Goal: Communication & Community: Answer question/provide support

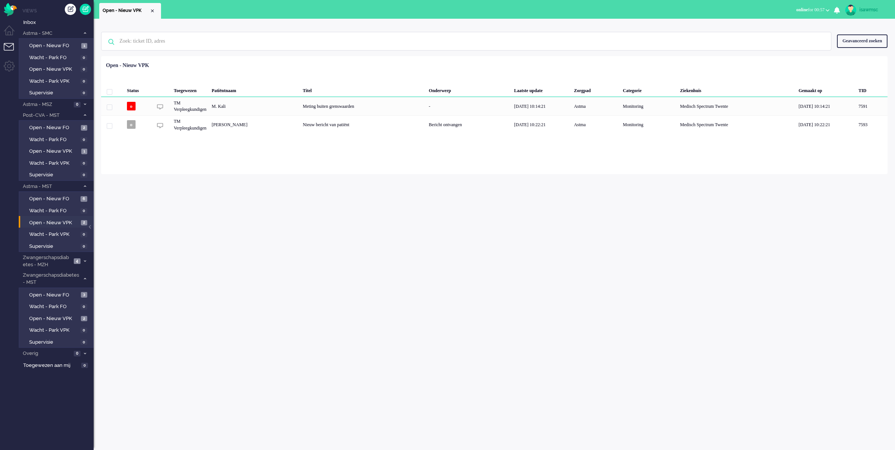
click at [259, 63] on div "Status Toegewezen Patiëntnaam Titel Onderwerp [PERSON_NAME] update Zorgpad Cate…" at bounding box center [494, 96] width 787 height 75
click at [77, 315] on span "Open - Nieuw VPK" at bounding box center [54, 318] width 50 height 7
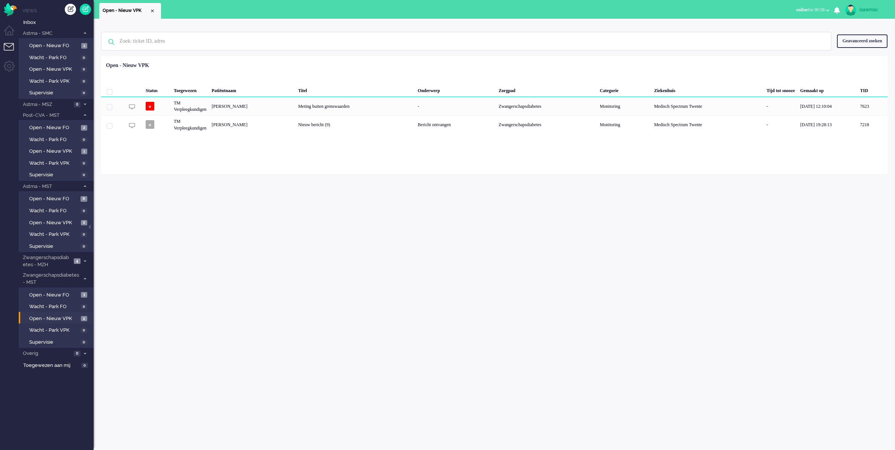
click at [271, 173] on div "Loading... Status Toegewezen Patiëntnaam Titel Onderwerp Zorgpad Categorie Ziek…" at bounding box center [494, 115] width 787 height 118
click at [61, 218] on link "Open - Nieuw VPK 2" at bounding box center [57, 222] width 71 height 8
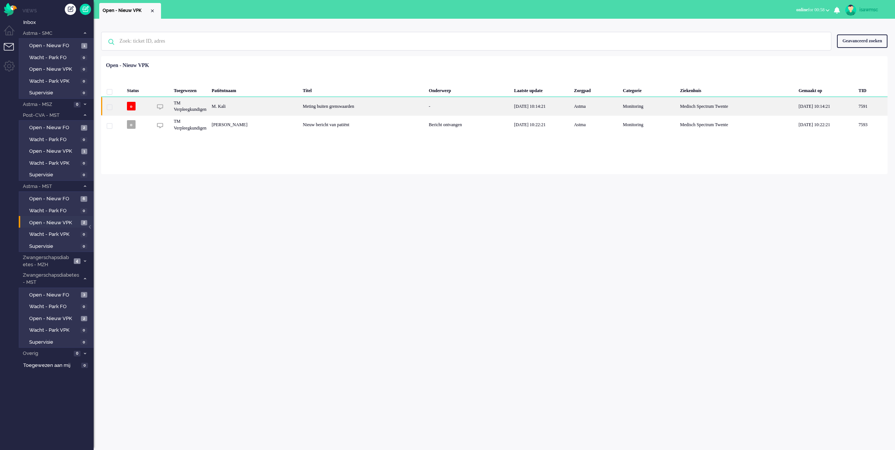
click at [856, 109] on div "M. Kali" at bounding box center [872, 106] width 32 height 18
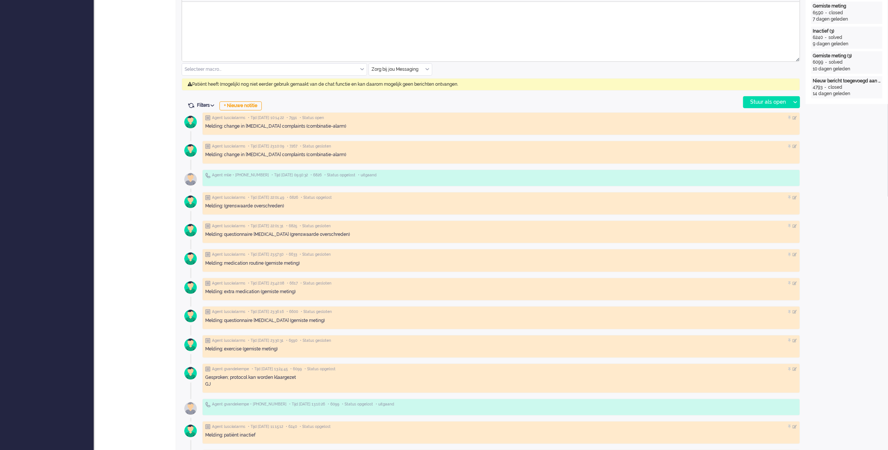
scroll to position [234, 0]
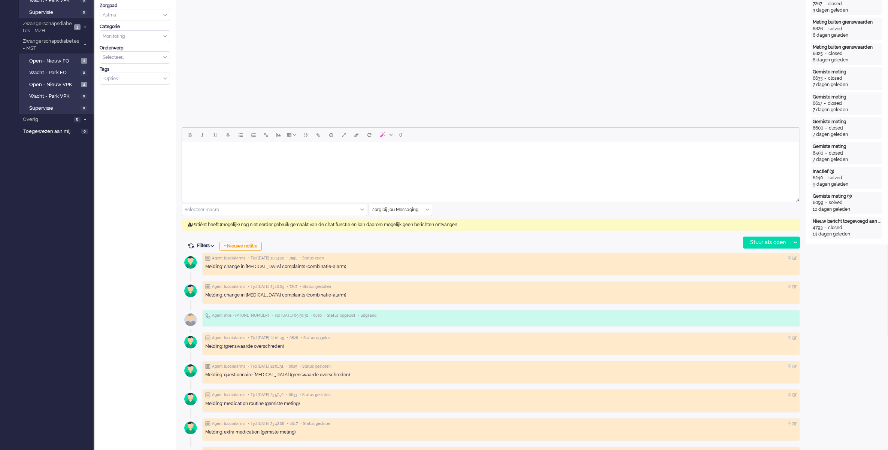
click at [427, 210] on div "Zorg bij jou Messaging" at bounding box center [400, 210] width 63 height 12
click at [418, 230] on li "uitgaand telefoon" at bounding box center [400, 232] width 63 height 11
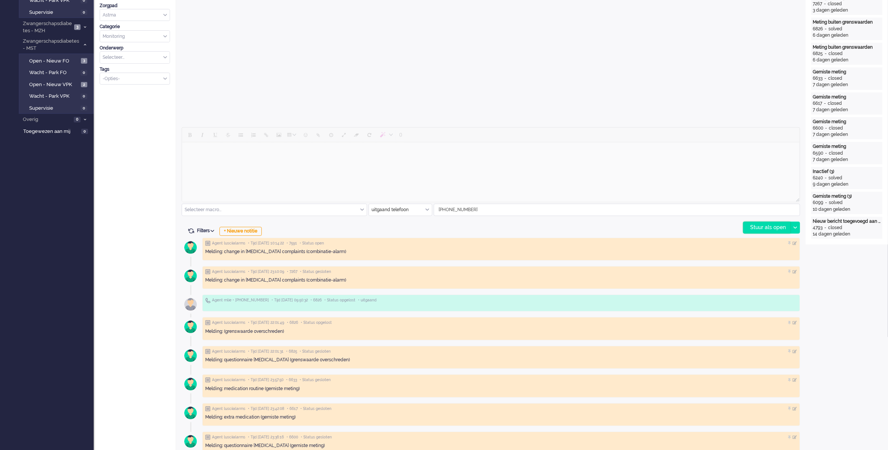
click at [748, 231] on div "Stuur als open" at bounding box center [767, 227] width 47 height 11
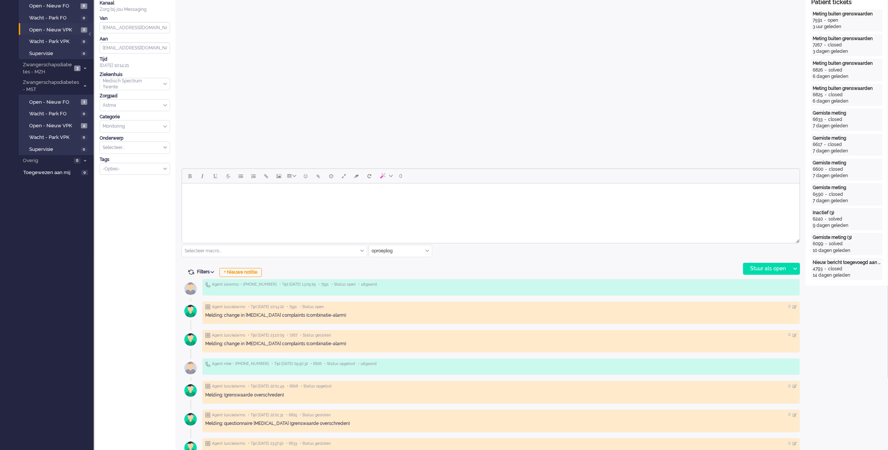
scroll to position [0, 0]
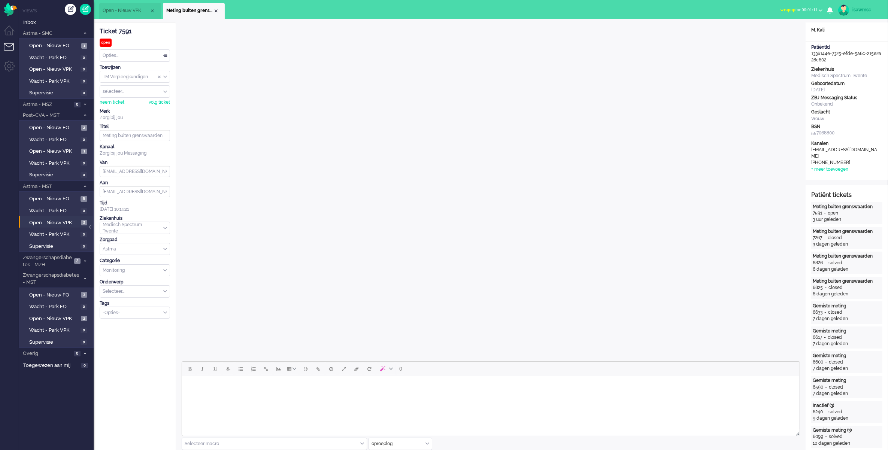
click at [797, 4] on button "wrapup for 00:01:11" at bounding box center [801, 9] width 51 height 11
click at [788, 30] on label "Online" at bounding box center [791, 33] width 59 height 6
click at [217, 11] on div "Close tab" at bounding box center [216, 11] width 6 height 6
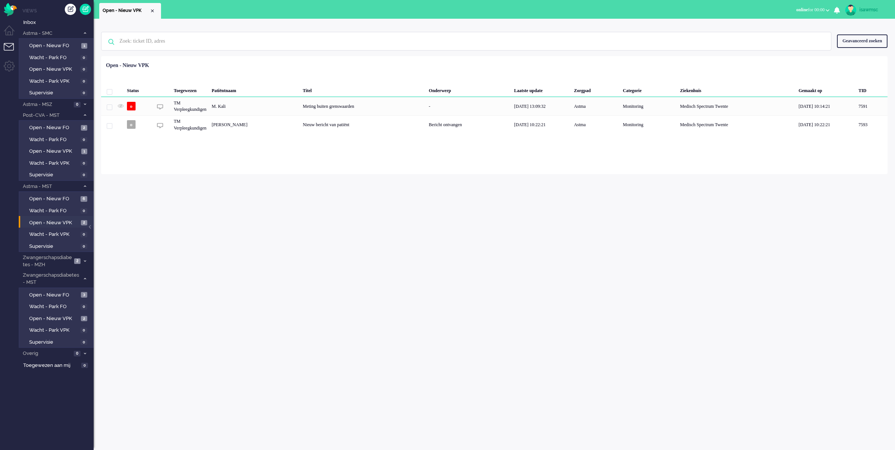
click at [326, 67] on div "Geselecteerd 0 Set Status: open pending holding solved Verwijder Selecteer... U…" at bounding box center [494, 74] width 787 height 15
click at [64, 220] on span "Open - Nieuw VPK" at bounding box center [54, 223] width 50 height 7
click at [70, 231] on span "Wacht - Park VPK" at bounding box center [53, 234] width 49 height 7
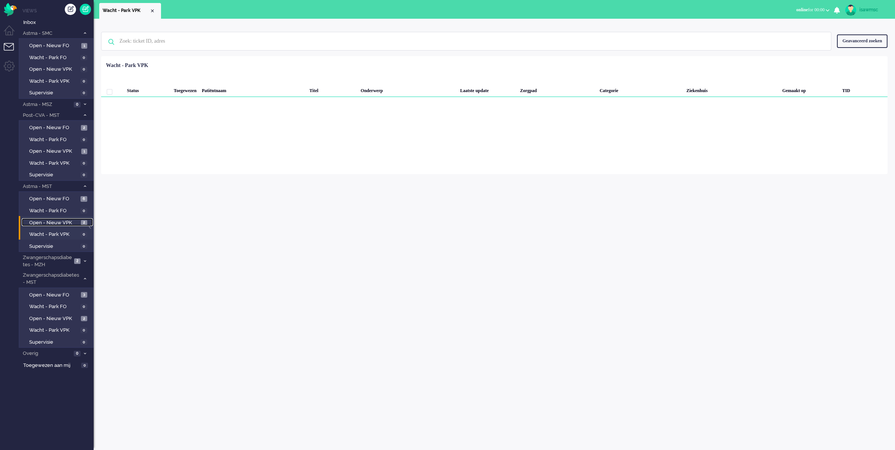
click at [67, 218] on link "Open - Nieuw VPK 2" at bounding box center [57, 222] width 71 height 8
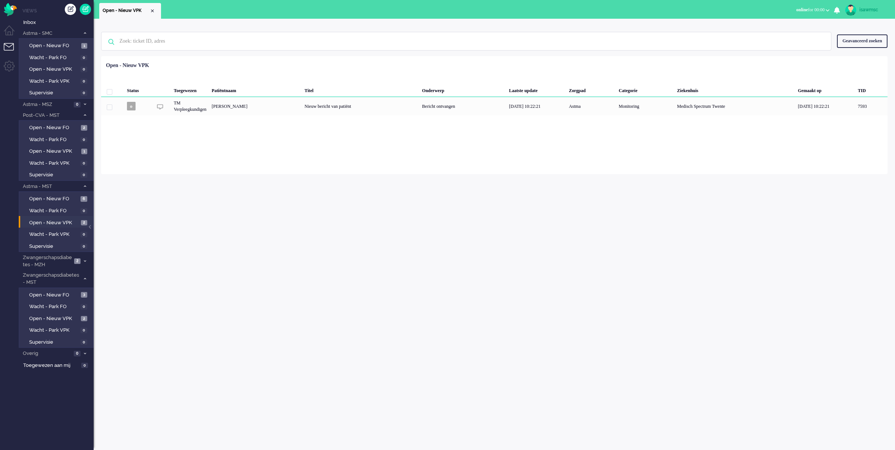
click at [204, 194] on div "Geen zoekresultaten [PERSON_NAME] nog eens Geavanceerd zoeken Geavanceerd zoeke…" at bounding box center [495, 235] width 802 height 432
click at [81, 314] on link "Open - Nieuw VPK 2" at bounding box center [57, 318] width 71 height 8
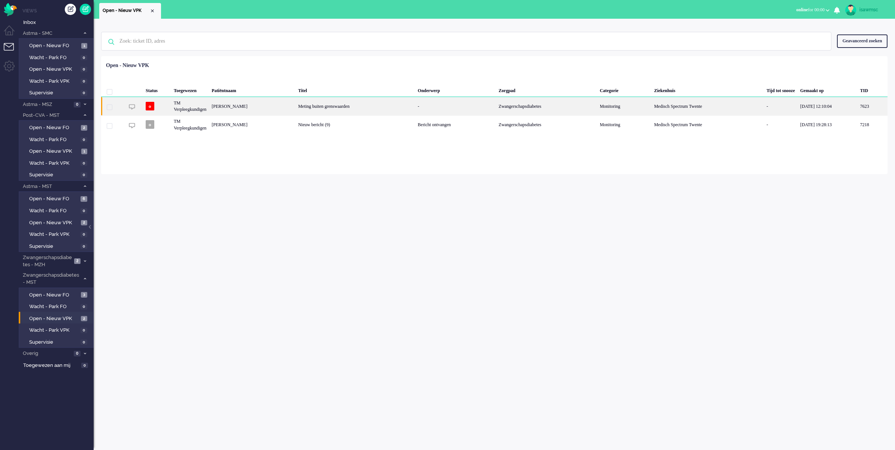
click at [330, 111] on div "Meting buiten grenswaarden" at bounding box center [356, 106] width 120 height 18
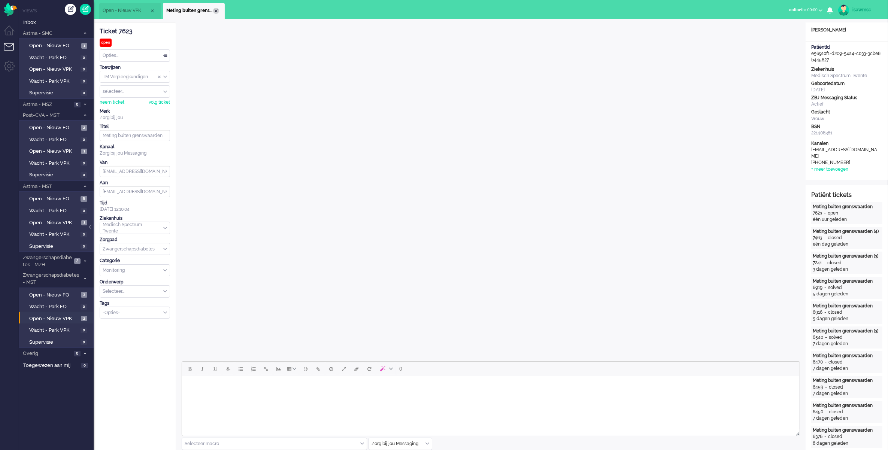
click at [215, 9] on div "Close tab" at bounding box center [216, 11] width 6 height 6
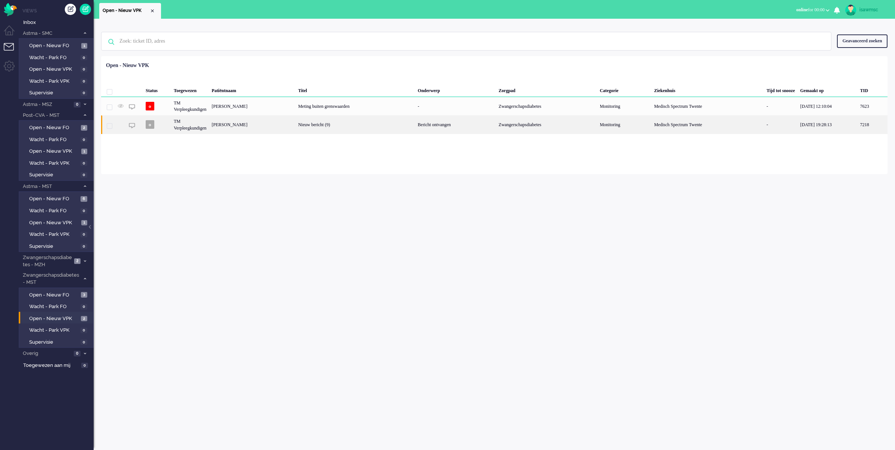
click at [858, 129] on div "[PERSON_NAME]" at bounding box center [873, 124] width 30 height 18
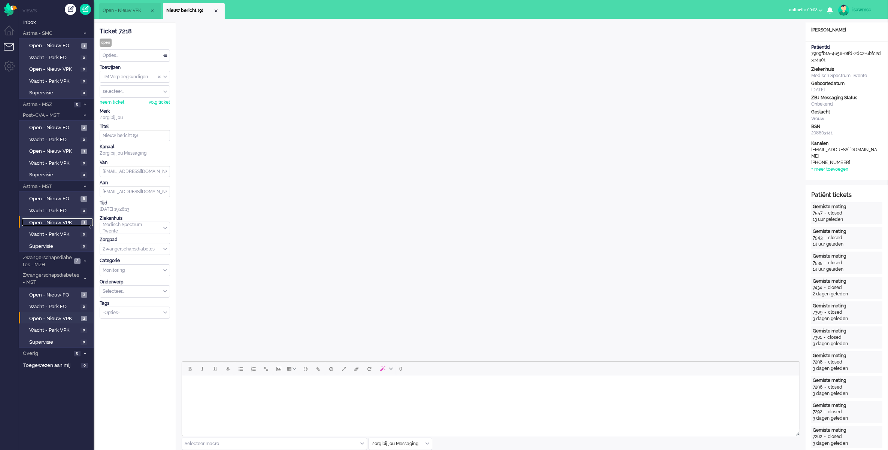
click at [77, 218] on link "Open - Nieuw VPK 1" at bounding box center [57, 222] width 71 height 8
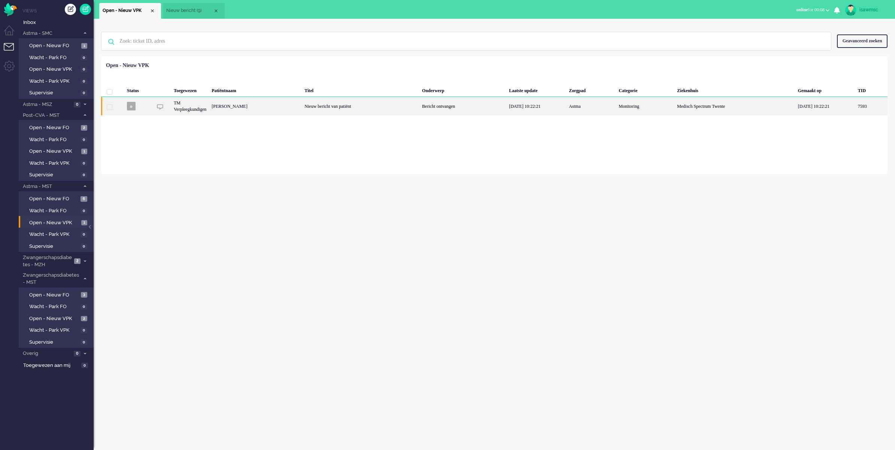
click at [856, 111] on div "[PERSON_NAME]" at bounding box center [872, 106] width 32 height 18
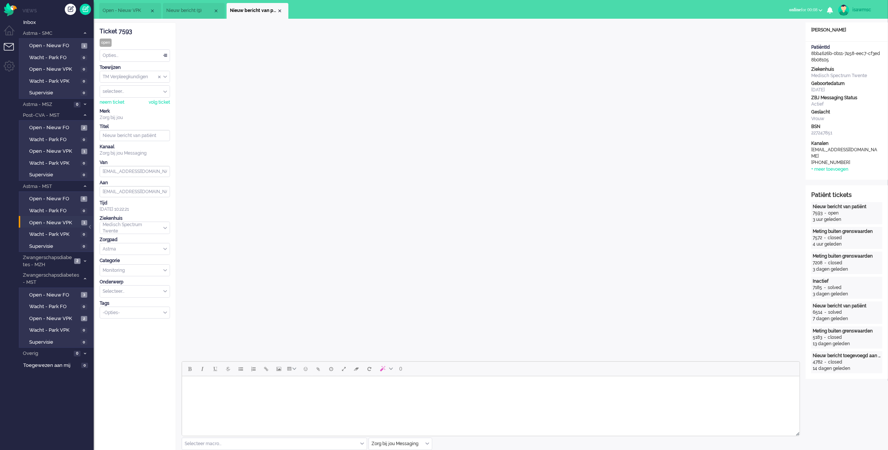
scroll to position [187, 0]
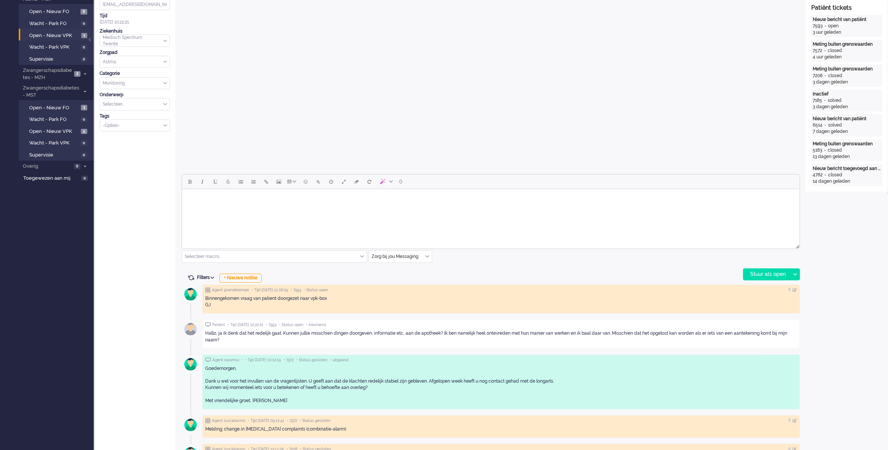
click at [367, 208] on html at bounding box center [491, 198] width 618 height 19
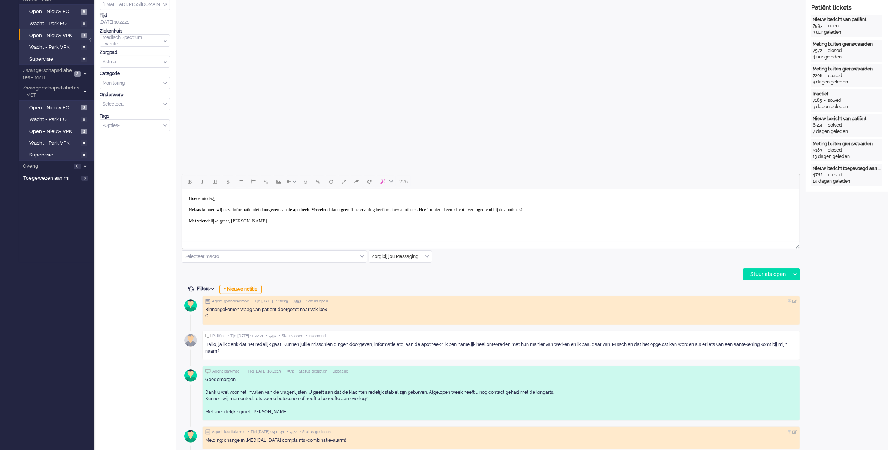
click at [624, 208] on body "Goedemiddag, [PERSON_NAME] kunnen wij deze informatie niet doorgeven aan de apo…" at bounding box center [491, 210] width 612 height 36
click at [754, 276] on div "Stuur als open" at bounding box center [767, 274] width 47 height 11
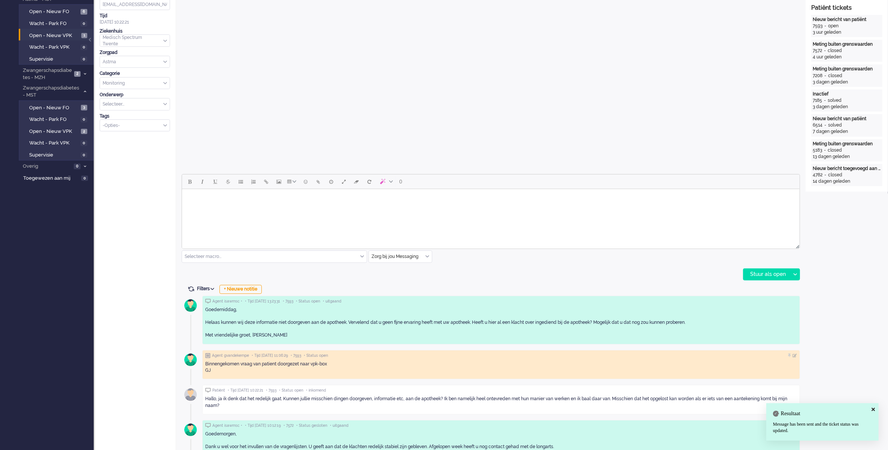
scroll to position [0, 0]
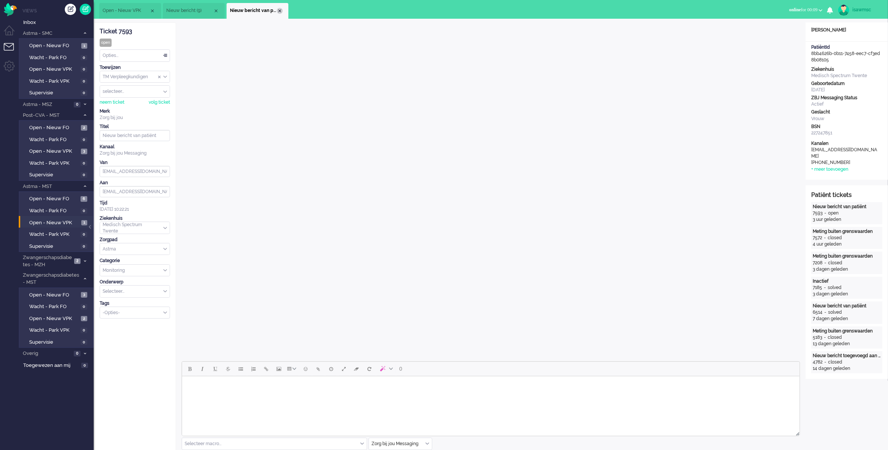
click at [280, 10] on div "Close tab" at bounding box center [280, 11] width 6 height 6
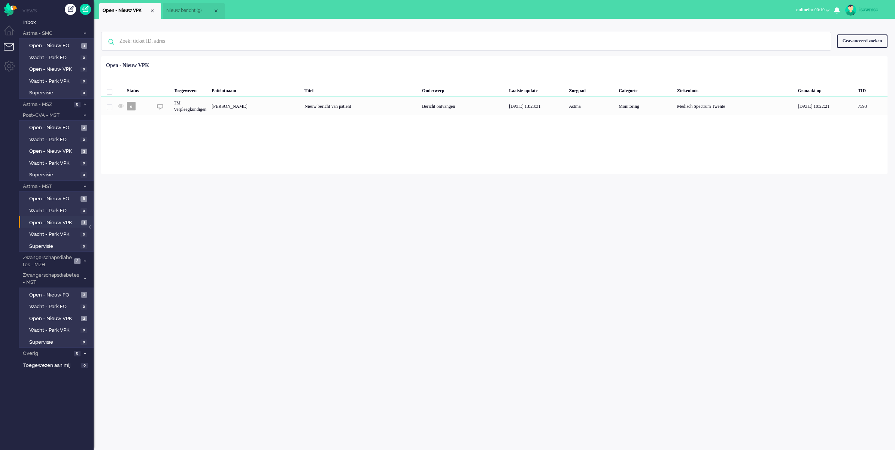
click at [297, 70] on div "Geselecteerd 0 Set Status: open pending holding solved Verwijder Selecteer... U…" at bounding box center [494, 74] width 787 height 15
click at [217, 10] on div "Close tab" at bounding box center [216, 11] width 6 height 6
click at [150, 252] on div "Geen zoekresultaten [PERSON_NAME] nog eens Geavanceerd zoeken Geavanceerd zoeke…" at bounding box center [495, 235] width 802 height 432
click at [68, 315] on span "Open - Nieuw VPK" at bounding box center [54, 318] width 50 height 7
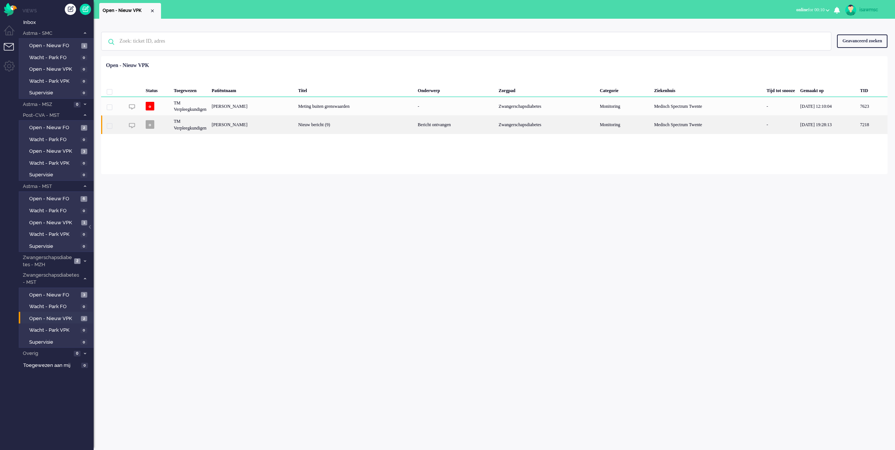
click at [858, 127] on div "[PERSON_NAME]" at bounding box center [873, 124] width 30 height 18
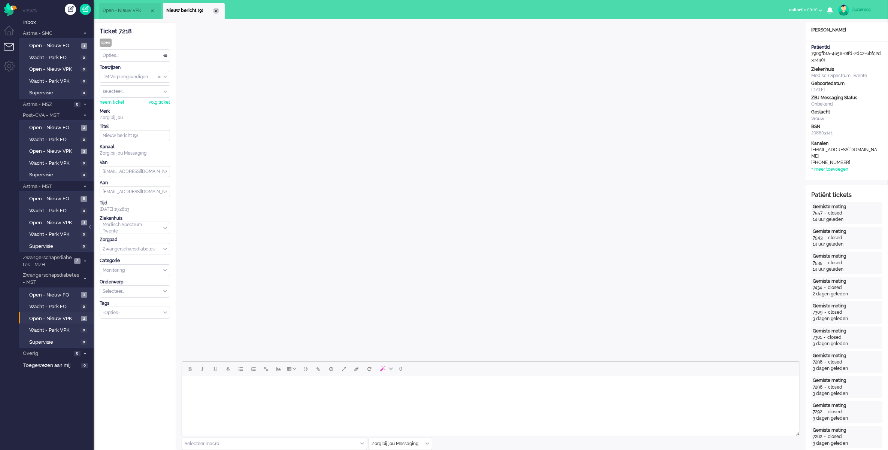
click at [216, 11] on div "Close tab" at bounding box center [216, 11] width 6 height 6
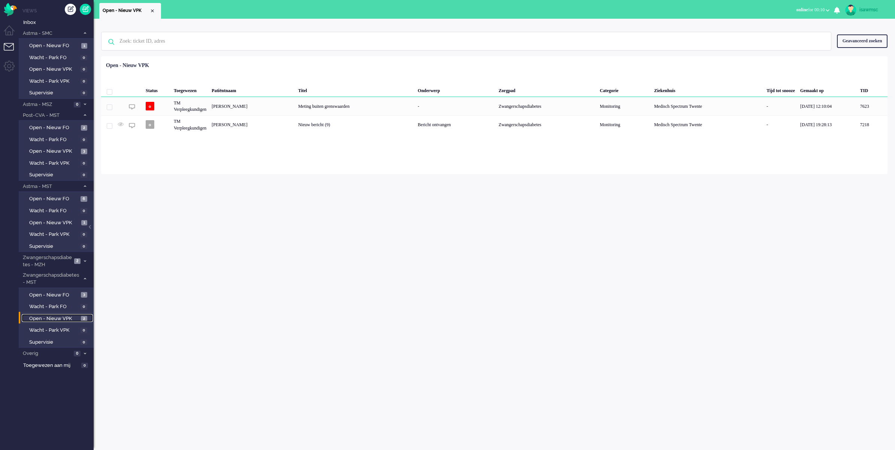
click at [68, 315] on span "Open - Nieuw VPK" at bounding box center [54, 318] width 50 height 7
click at [269, 70] on div "Geselecteerd 0 Set Status: open pending holding solved Verwijder Selecteer... U…" at bounding box center [494, 74] width 787 height 15
click at [218, 13] on ul "Open - Nieuw VPK" at bounding box center [421, 9] width 644 height 19
click at [73, 148] on span "Open - Nieuw VPK" at bounding box center [54, 151] width 50 height 7
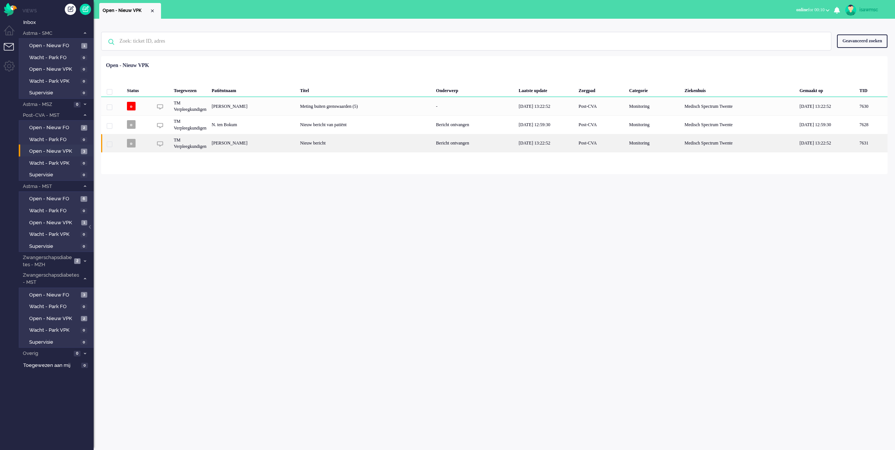
click at [348, 144] on div "Nieuw bericht" at bounding box center [365, 143] width 136 height 18
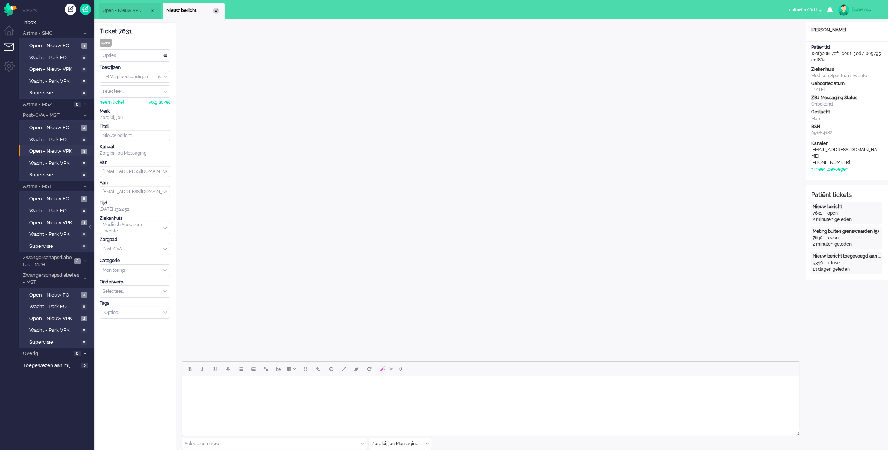
click at [215, 11] on div "Close tab" at bounding box center [216, 11] width 6 height 6
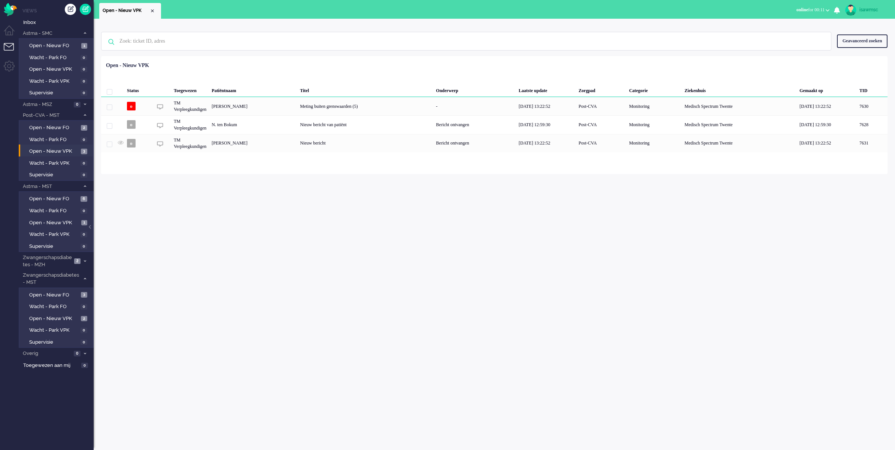
click at [349, 72] on div "Geselecteerd 0 Set Status: open pending holding solved Verwijder Selecteer... U…" at bounding box center [494, 74] width 787 height 15
click at [76, 45] on span "Open - Nieuw FO" at bounding box center [54, 45] width 50 height 7
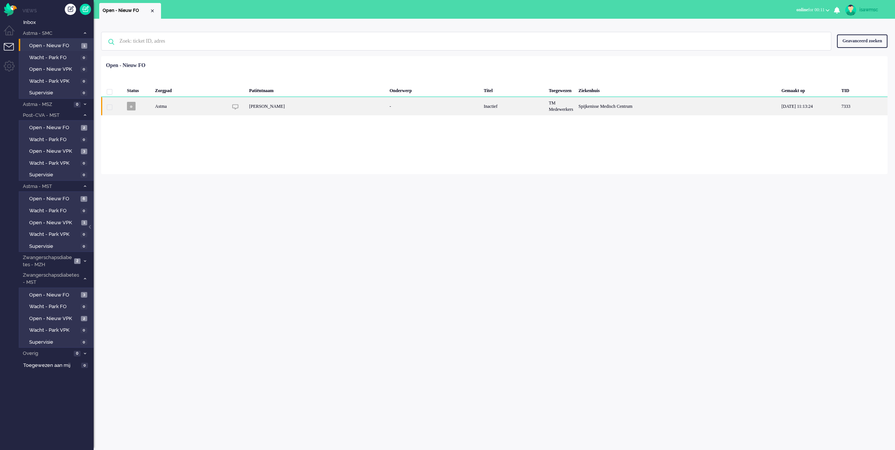
click at [342, 109] on div "[PERSON_NAME]" at bounding box center [317, 106] width 140 height 18
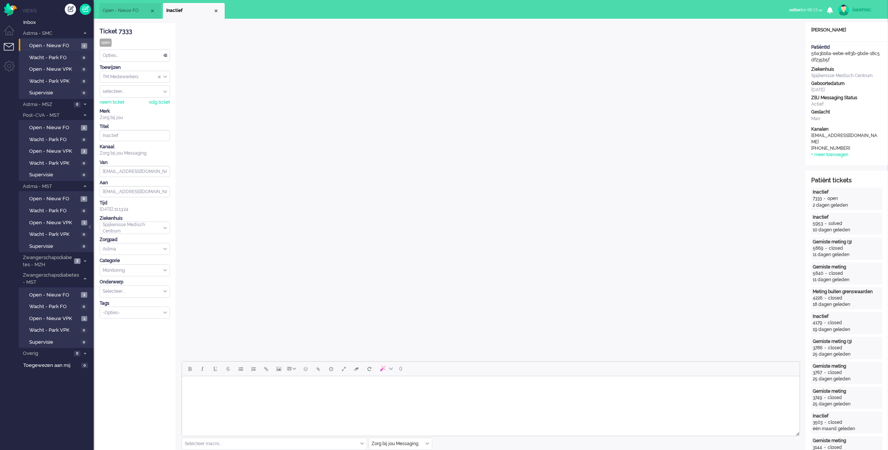
click at [45, 6] on ul "Views Inbox Astma - SMC 1 Open - Nieuw FO 1 Wacht - Park FO 0 Open - Nieuw VPK …" at bounding box center [56, 225] width 75 height 450
click at [75, 148] on span "Open - Nieuw VPK" at bounding box center [54, 151] width 50 height 7
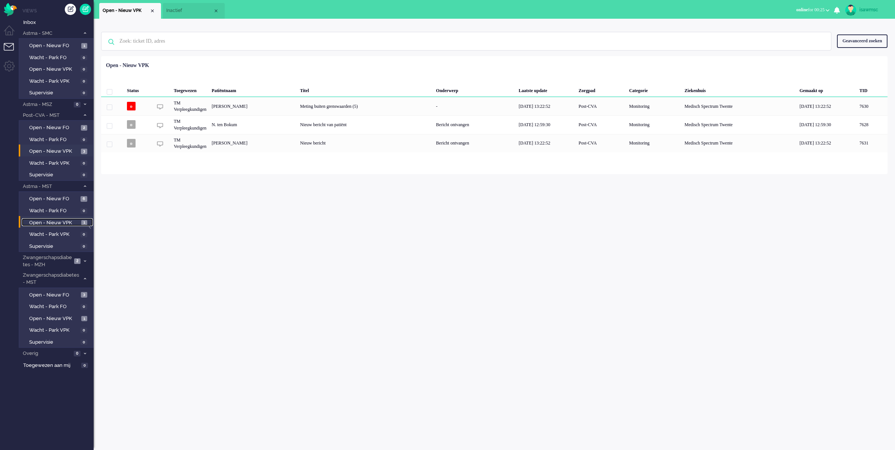
click at [72, 220] on span "Open - Nieuw VPK" at bounding box center [54, 223] width 50 height 7
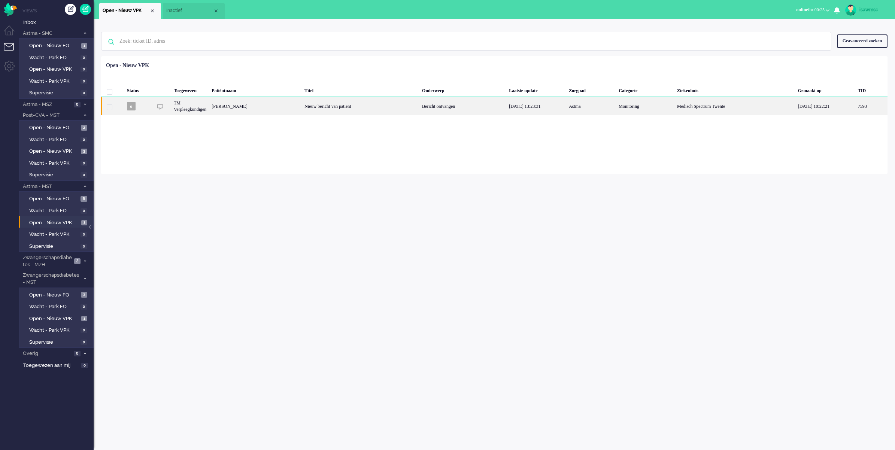
click at [616, 109] on div "TM Verpleegkundigen" at bounding box center [645, 106] width 58 height 18
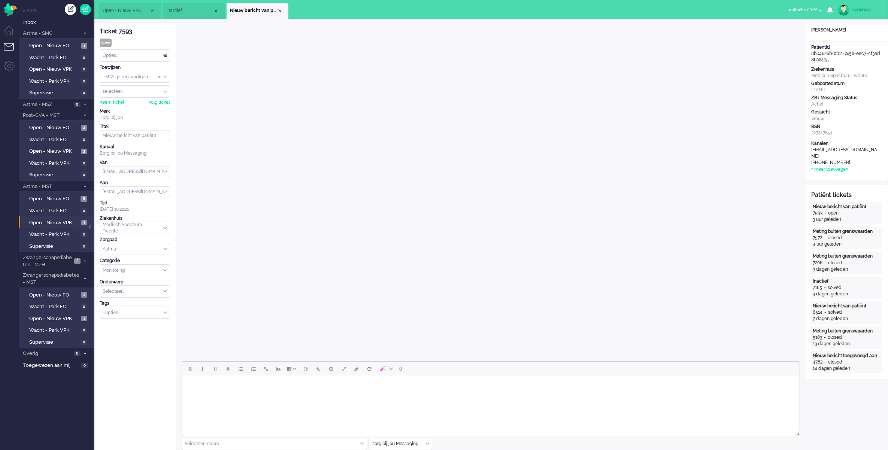
click at [163, 54] on div "Opties..." at bounding box center [135, 56] width 70 height 12
click at [127, 111] on li "Opgelost" at bounding box center [135, 108] width 70 height 11
click at [279, 10] on div "Close tab" at bounding box center [280, 11] width 6 height 6
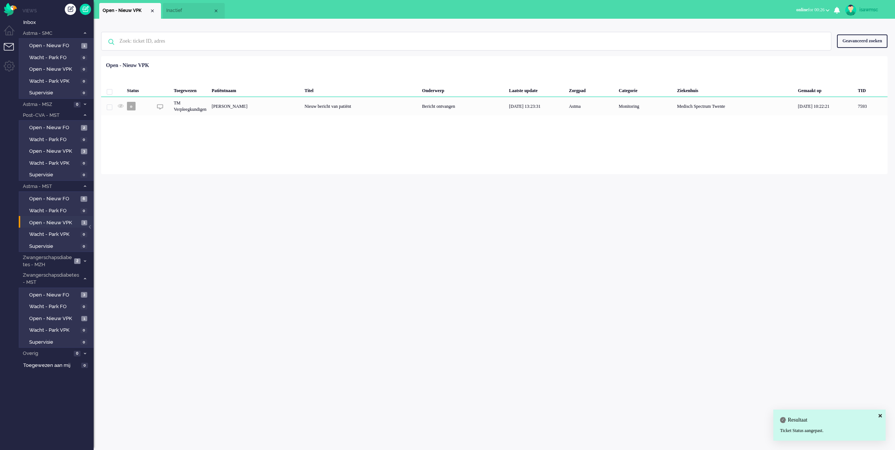
click at [266, 231] on div "Geen zoekresultaten [PERSON_NAME] nog eens Geavanceerd zoeken Geavanceerd zoeke…" at bounding box center [495, 235] width 802 height 432
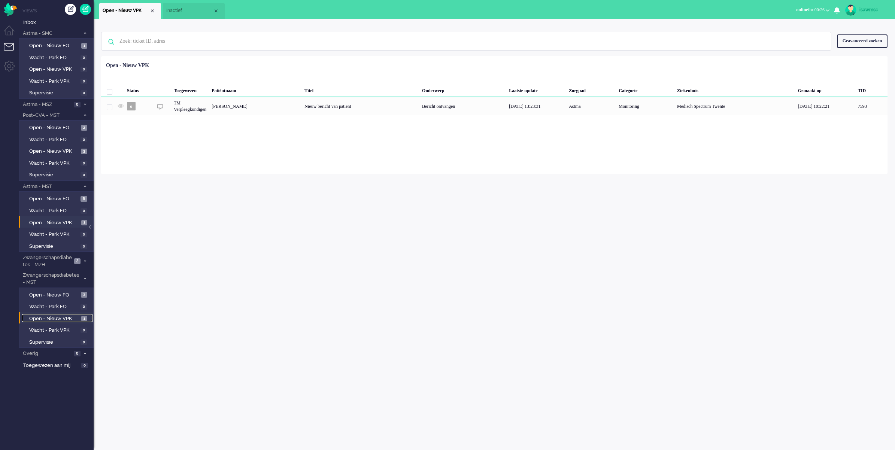
click at [73, 315] on span "Open - Nieuw VPK" at bounding box center [54, 318] width 50 height 7
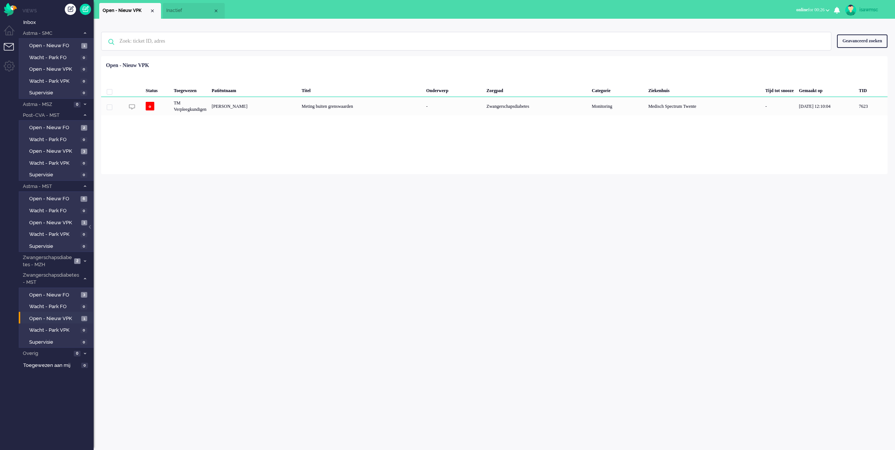
click at [281, 155] on div "Loading... Status Toegewezen Patiëntnaam Titel Onderwerp Zorgpad Categorie Ziek…" at bounding box center [494, 115] width 787 height 118
click at [67, 145] on li "Open - Nieuw VPK 3" at bounding box center [56, 151] width 74 height 12
click at [79, 152] on link "Open - Nieuw VPK 3" at bounding box center [57, 151] width 71 height 8
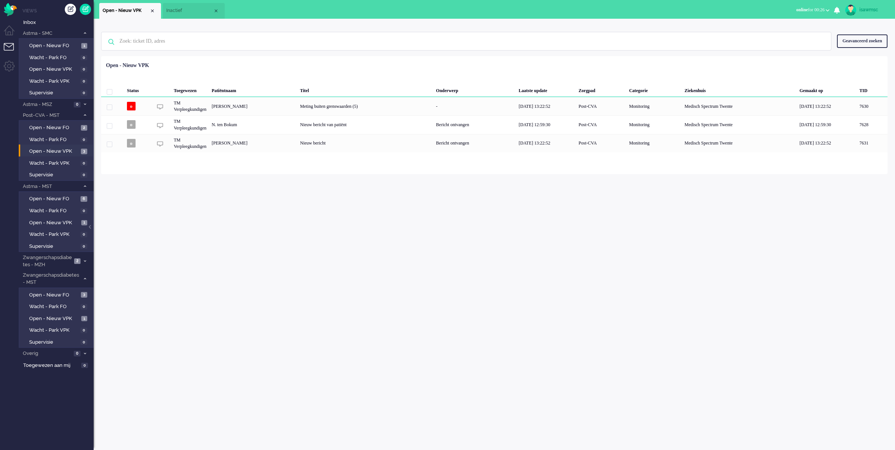
click at [262, 64] on div "Status Toegewezen Patiëntnaam Titel Onderwerp Laatste update Zorgpad Categorie …" at bounding box center [494, 106] width 787 height 94
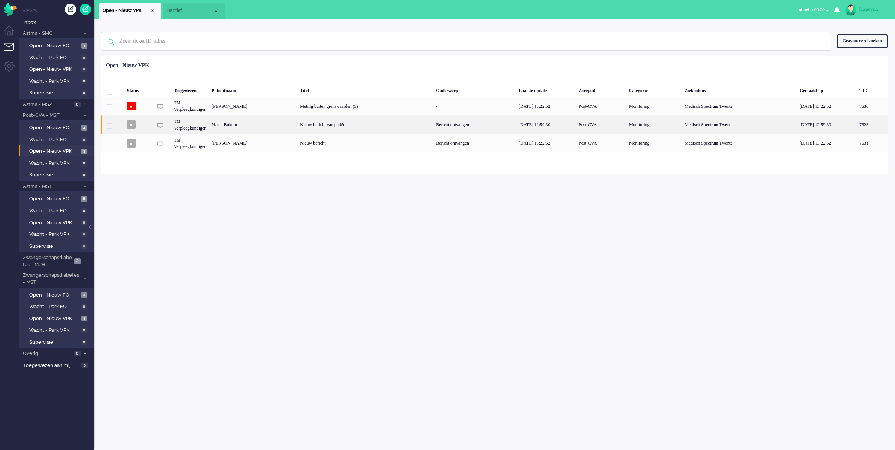
click at [857, 122] on div "N. ten Bokum" at bounding box center [872, 124] width 31 height 18
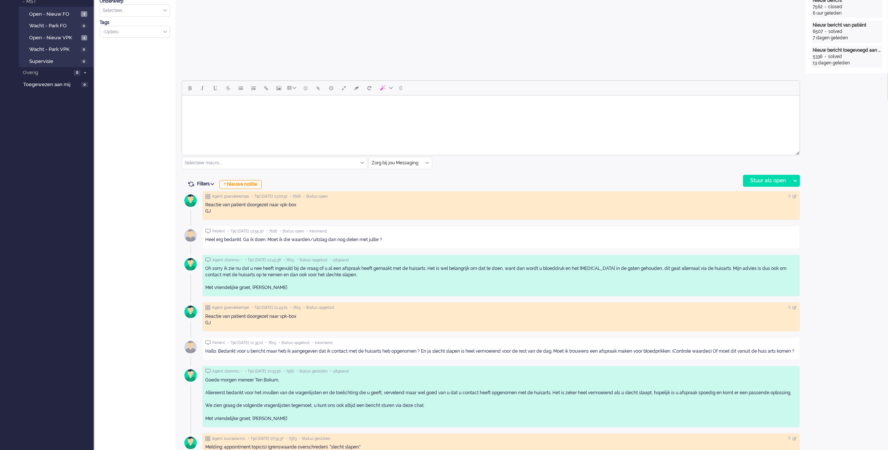
scroll to position [234, 0]
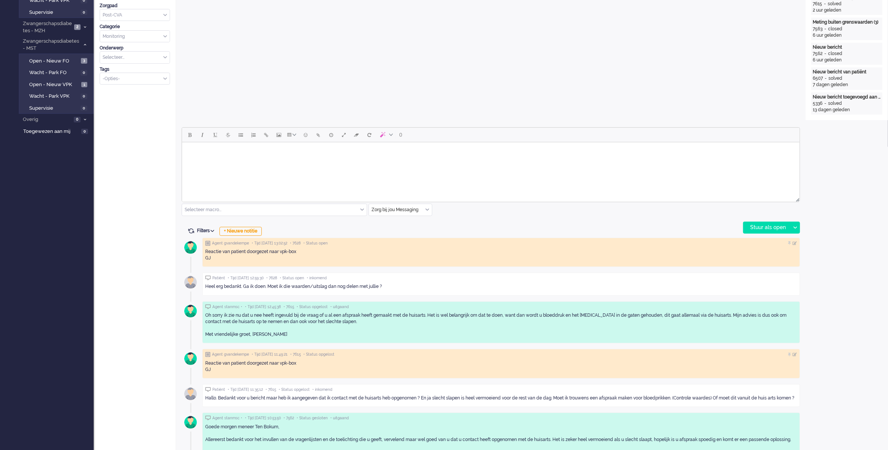
click at [312, 161] on html at bounding box center [491, 151] width 618 height 19
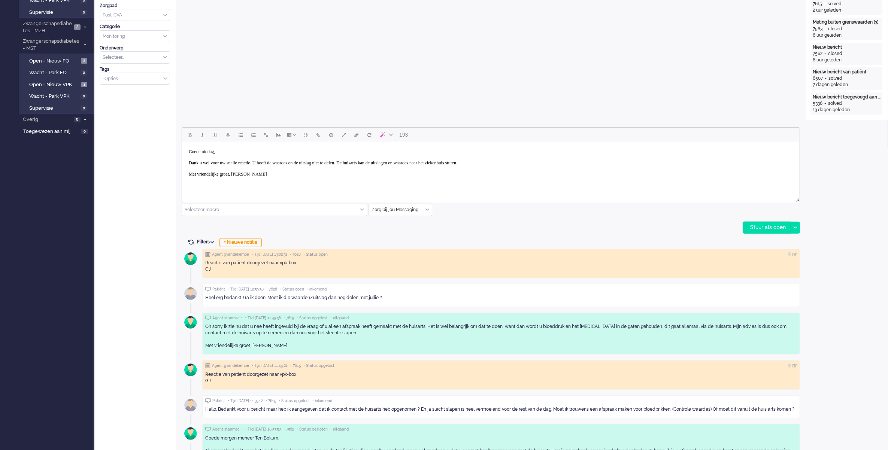
click at [749, 227] on div "Stuur als open" at bounding box center [767, 227] width 47 height 11
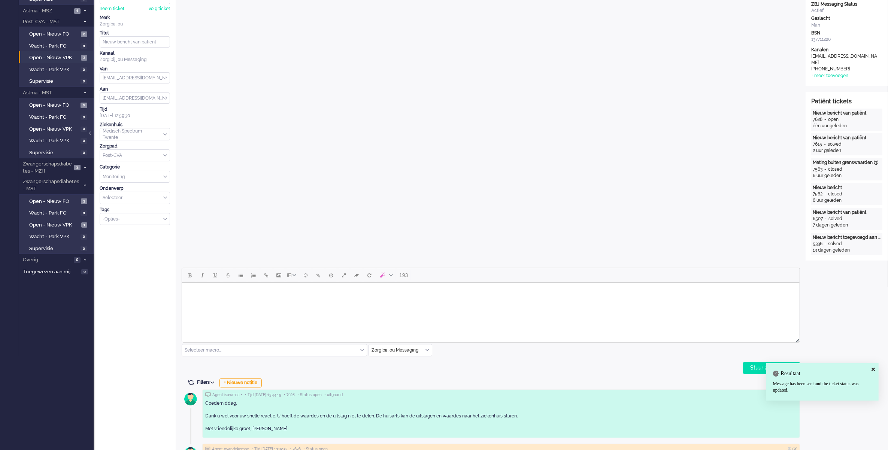
scroll to position [0, 0]
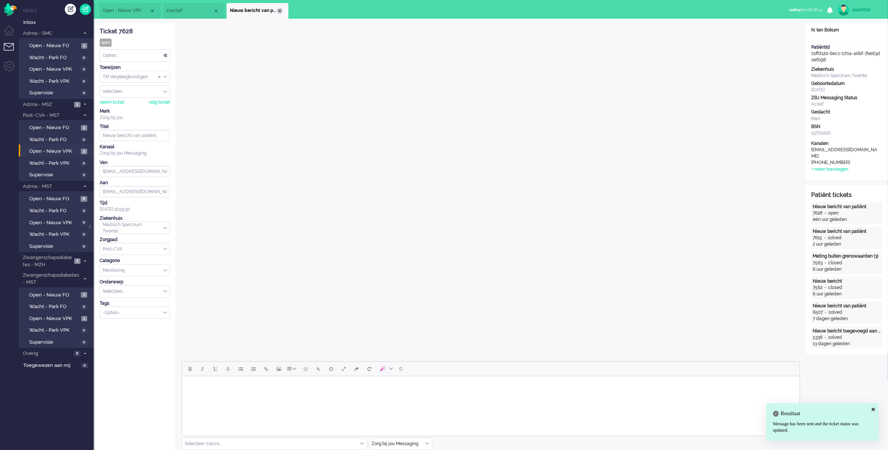
click at [279, 10] on div "Close tab" at bounding box center [280, 11] width 6 height 6
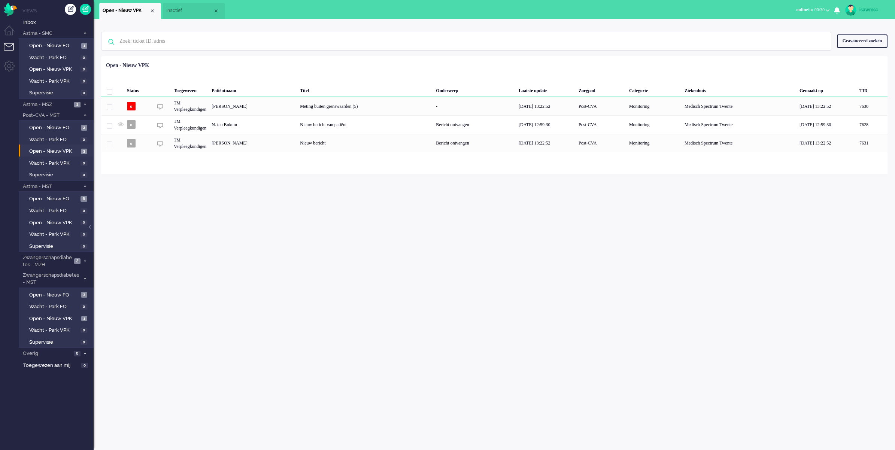
click at [272, 63] on div "Status Toegewezen Patiëntnaam Titel Onderwerp Laatste update Zorgpad Categorie …" at bounding box center [494, 106] width 787 height 94
click at [214, 9] on div "Close tab" at bounding box center [216, 11] width 6 height 6
click at [198, 199] on div "Geen zoekresultaten [PERSON_NAME] nog eens Geavanceerd zoeken Geavanceerd zoeke…" at bounding box center [495, 235] width 802 height 432
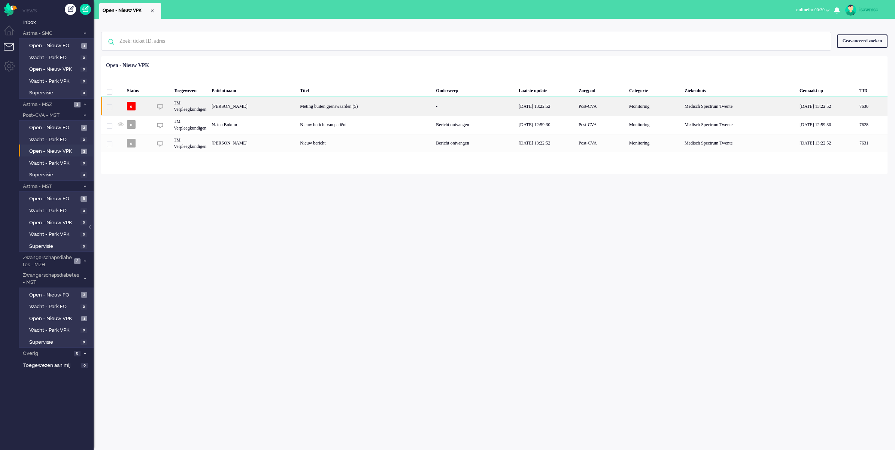
click at [857, 107] on div "[PERSON_NAME]" at bounding box center [872, 106] width 31 height 18
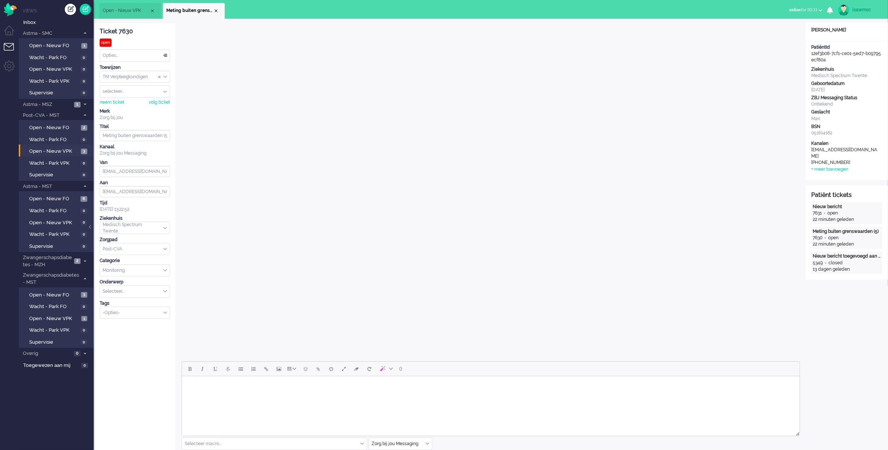
click at [220, 9] on li "Meting buiten grenswaarden (5)" at bounding box center [194, 11] width 62 height 16
click at [219, 9] on li "Meting buiten grenswaarden (5)" at bounding box center [194, 11] width 62 height 16
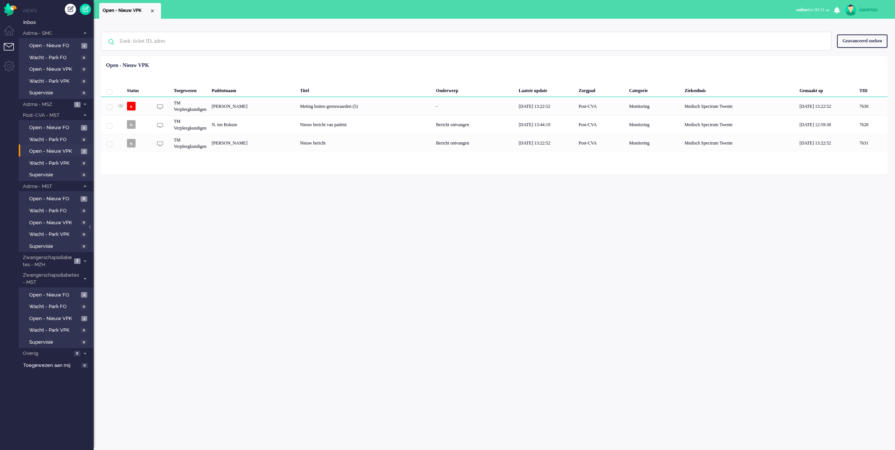
click at [159, 235] on div "Geen zoekresultaten [PERSON_NAME] nog eens Geavanceerd zoeken Geavanceerd zoeke…" at bounding box center [495, 235] width 802 height 432
click at [76, 315] on span "Open - Nieuw VPK" at bounding box center [54, 318] width 50 height 7
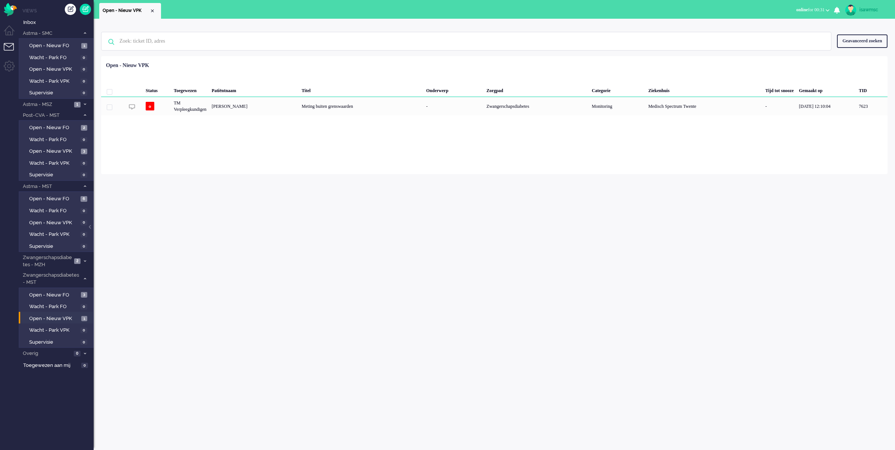
click at [255, 73] on div "Geselecteerd 0 Set Status: open pending holding solved Verwijder Selecteer... U…" at bounding box center [494, 74] width 787 height 15
click at [2, 441] on ul "Menu" at bounding box center [9, 225] width 19 height 450
click at [0, 441] on html "Thuis Dashboard [GEOGRAPHIC_DATA] Volgen [GEOGRAPHIC_DATA] release_2.1.2 Views …" at bounding box center [447, 225] width 895 height 450
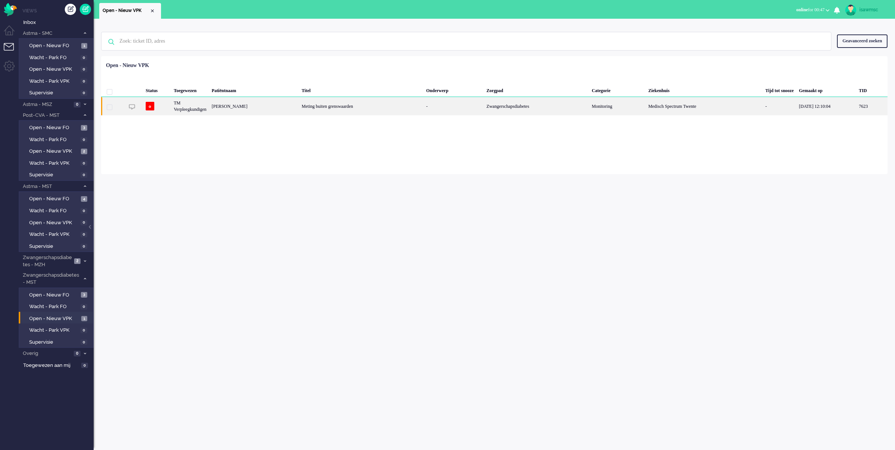
click at [342, 111] on div "Meting buiten grenswaarden" at bounding box center [361, 106] width 124 height 18
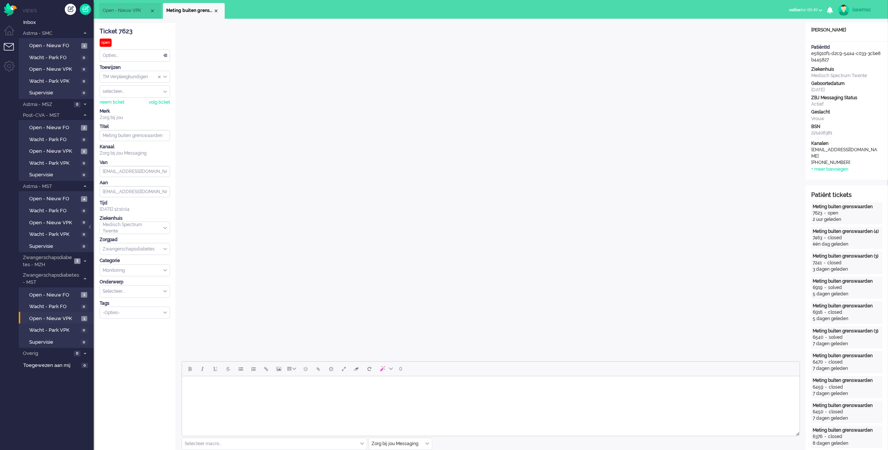
scroll to position [187, 0]
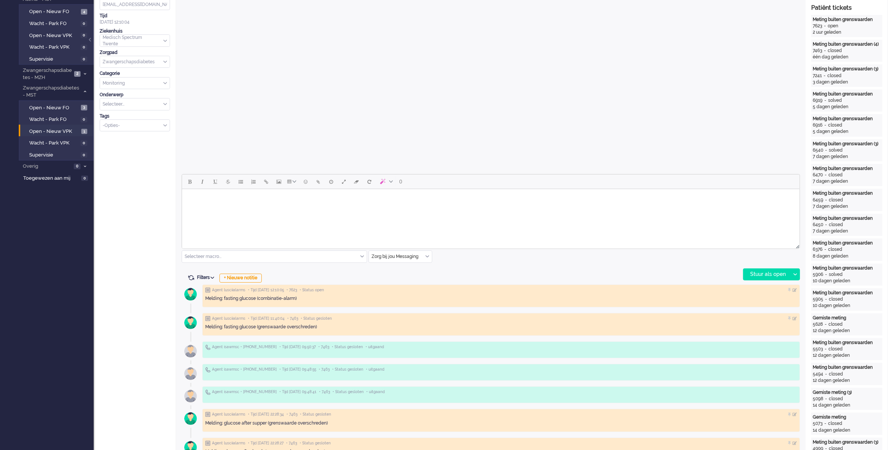
click at [221, 204] on body "Rich Text Area. Press ALT-0 for help." at bounding box center [491, 198] width 612 height 13
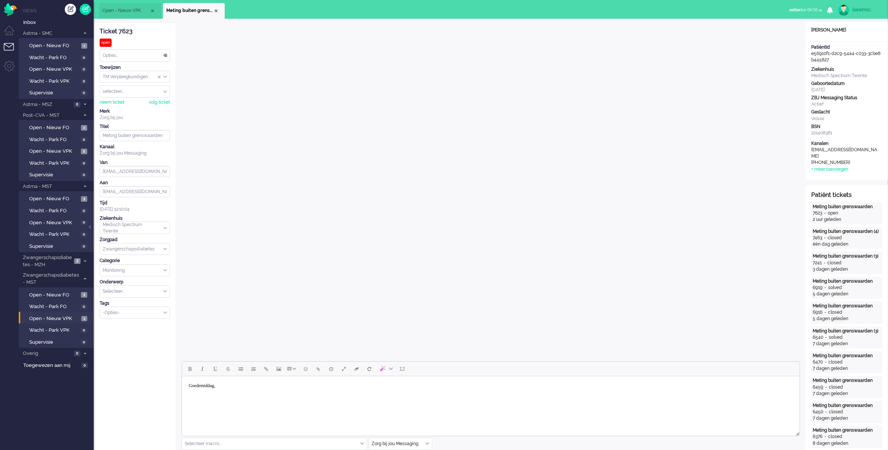
click at [209, 394] on body "Goedemiddag," at bounding box center [491, 392] width 612 height 24
click at [495, 409] on p "Goedemiddag, Wij zien dat de bloedsuiker na het ontbijt iets lager is. Heeft u …" at bounding box center [490, 399] width 604 height 22
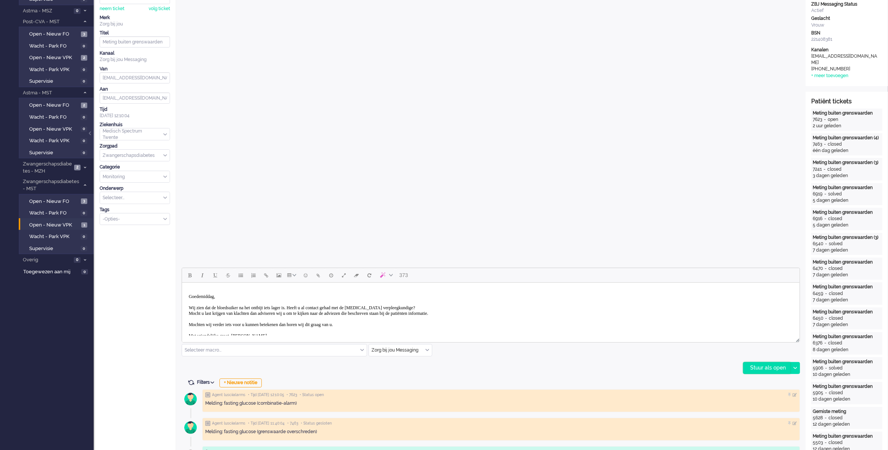
click at [759, 370] on div "Stuur als open" at bounding box center [767, 368] width 47 height 11
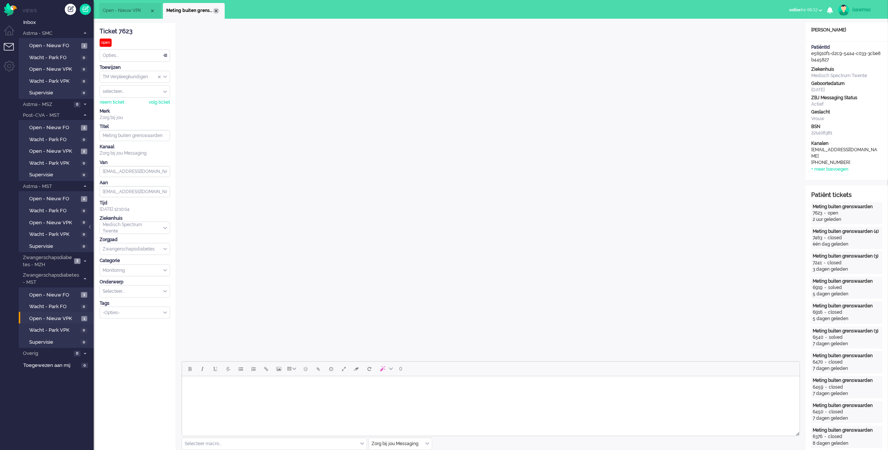
click at [217, 9] on div "Close tab" at bounding box center [216, 11] width 6 height 6
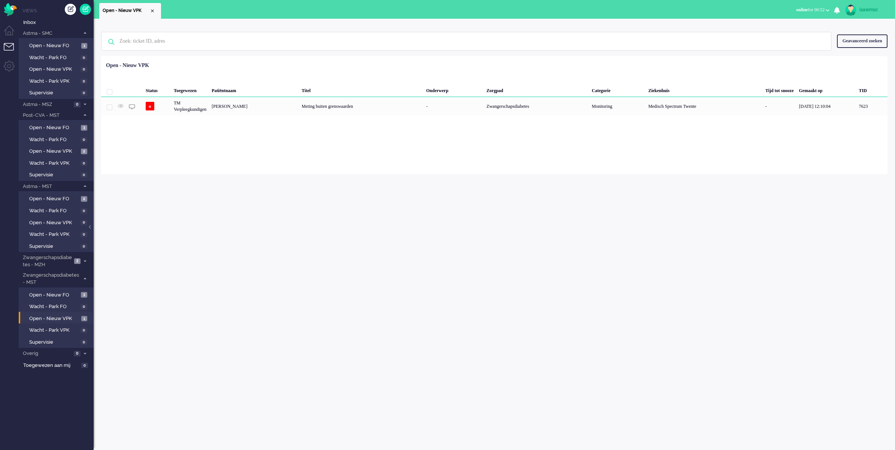
click at [227, 9] on ul "Open - Nieuw VPK" at bounding box center [421, 9] width 644 height 19
click at [75, 331] on span "Wacht - Park VPK" at bounding box center [53, 330] width 49 height 7
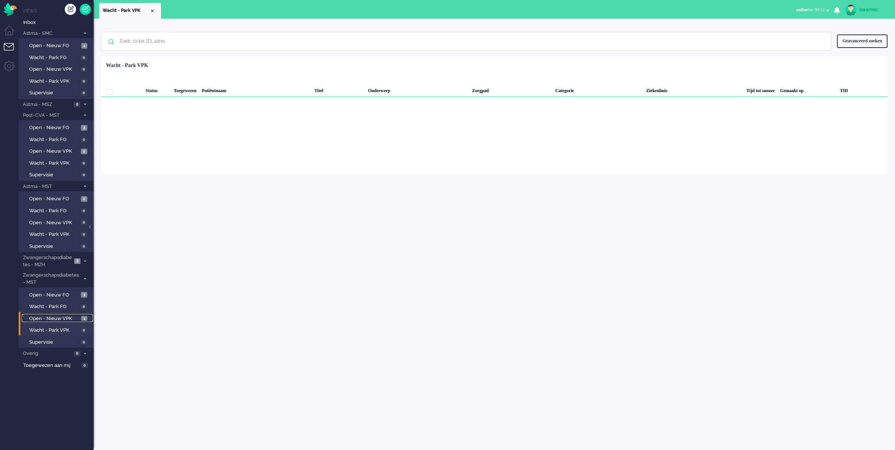
click at [76, 315] on span "Open - Nieuw VPK" at bounding box center [54, 318] width 50 height 7
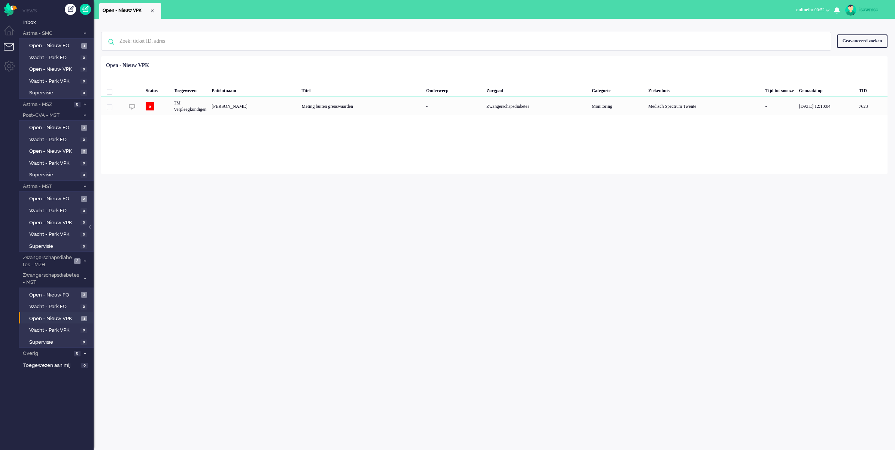
click at [174, 215] on div "Geen zoekresultaten [PERSON_NAME] nog eens Geavanceerd zoeken Geavanceerd zoeke…" at bounding box center [495, 235] width 802 height 432
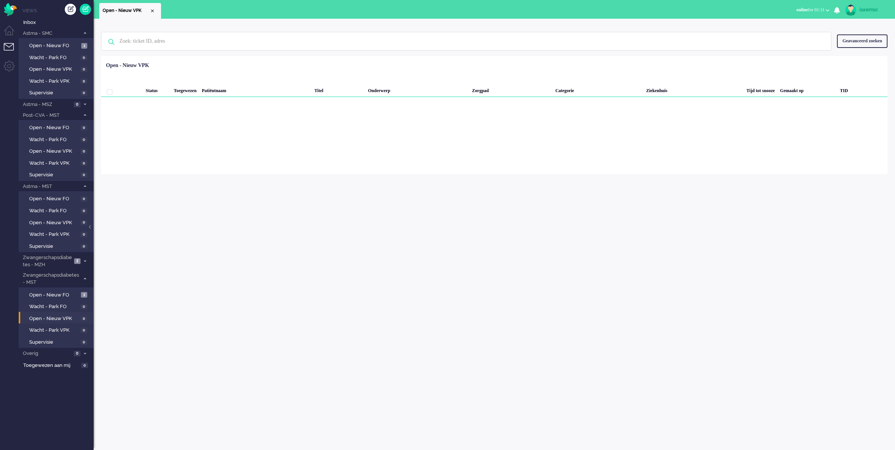
click at [241, 201] on div "Geen zoekresultaten [PERSON_NAME] nog eens Geavanceerd zoeken Geavanceerd zoeke…" at bounding box center [495, 235] width 802 height 432
click at [115, 149] on div "Loading... Status Toegewezen Patiëntnaam Titel Onderwerp Zorgpad Categorie Ziek…" at bounding box center [494, 115] width 787 height 118
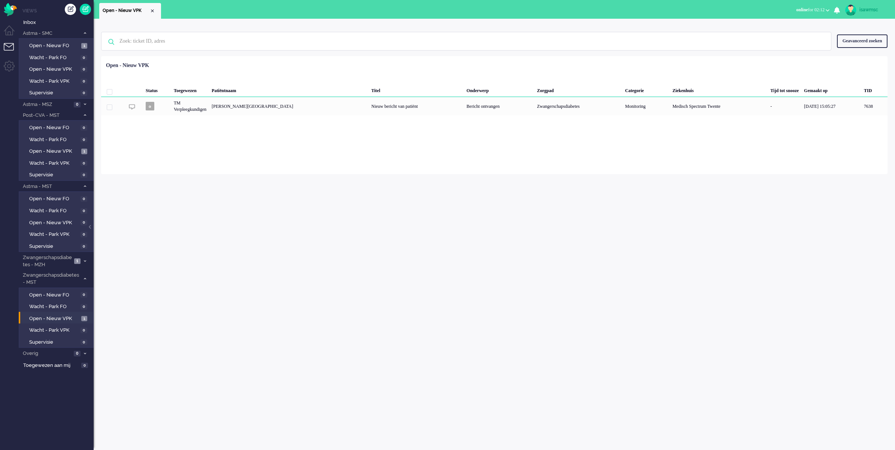
click at [255, 148] on div "Loading... Status Toegewezen Patiëntnaam Titel Onderwerp Zorgpad Categorie Ziek…" at bounding box center [494, 115] width 787 height 118
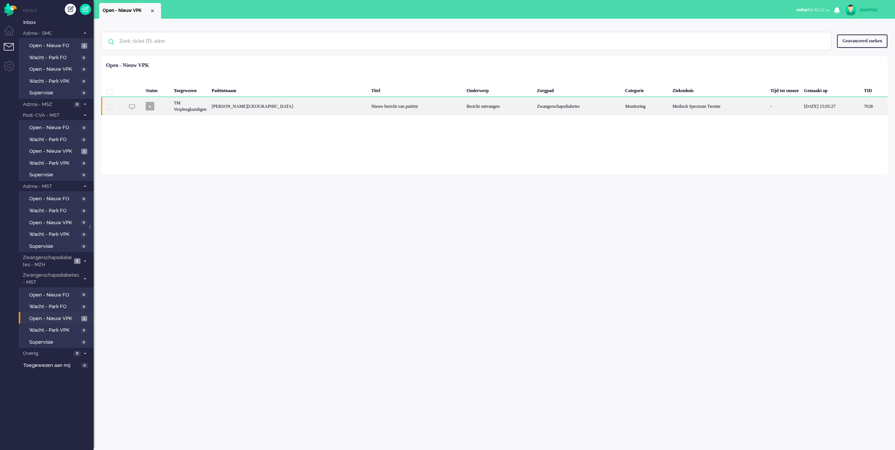
click at [369, 107] on div "Nieuw bericht van patiënt" at bounding box center [416, 106] width 95 height 18
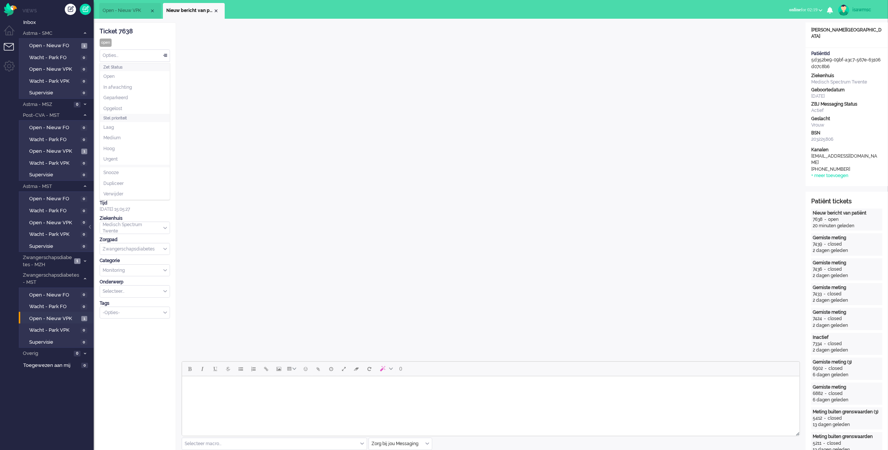
click at [155, 51] on div "Opties..." at bounding box center [135, 56] width 70 height 12
click at [119, 106] on span "Opgelost" at bounding box center [112, 109] width 19 height 6
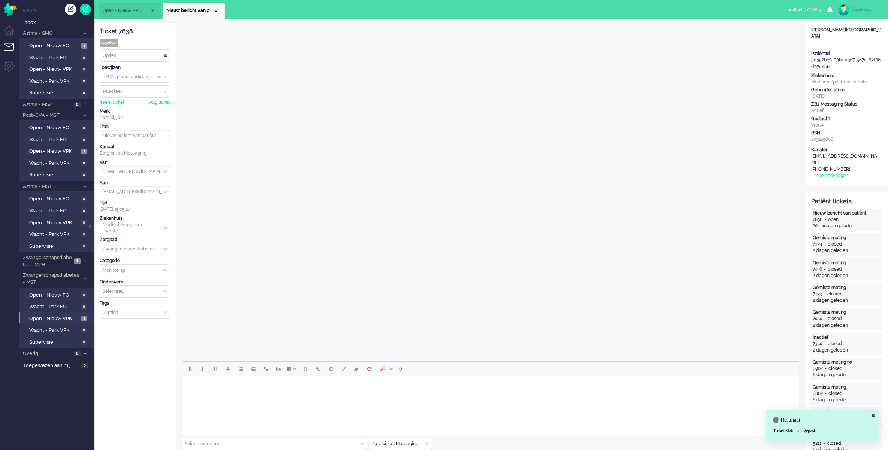
click at [49, 420] on ul "Views Inbox Astma - SMC 1 Open - Nieuw FO 1 Wacht - Park FO 0 Open - Nieuw VPK …" at bounding box center [56, 225] width 75 height 450
click at [216, 12] on div "Close tab" at bounding box center [216, 11] width 6 height 6
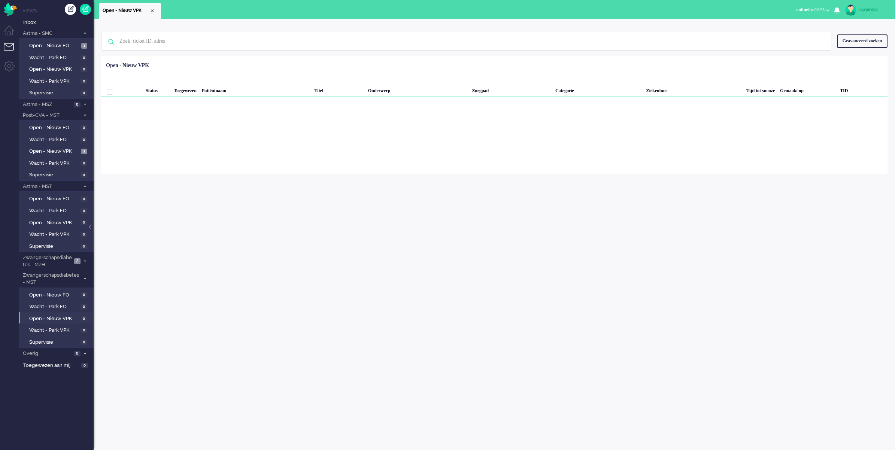
click at [300, 81] on div "Geselecteerd 0 Set Status: open pending holding solved Verwijder Selecteer... U…" at bounding box center [494, 74] width 787 height 15
click at [376, 207] on div "Geen zoekresultaten [PERSON_NAME] nog eens Geavanceerd zoeken Geavanceerd zoeke…" at bounding box center [495, 235] width 802 height 432
click at [375, 114] on div "Loading... Status Toegewezen Patiëntnaam Titel Onderwerp Zorgpad Categorie Ziek…" at bounding box center [494, 115] width 787 height 118
click at [232, 4] on ul "Open - Nieuw VPK" at bounding box center [421, 9] width 644 height 19
